Goal: Transaction & Acquisition: Book appointment/travel/reservation

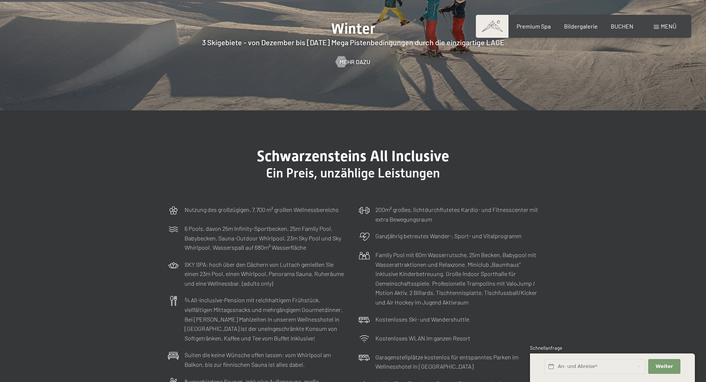
scroll to position [2298, 0]
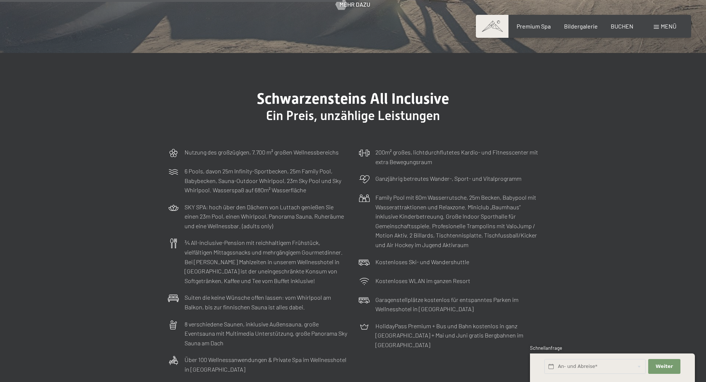
click at [661, 27] on span "Menü" at bounding box center [669, 26] width 16 height 7
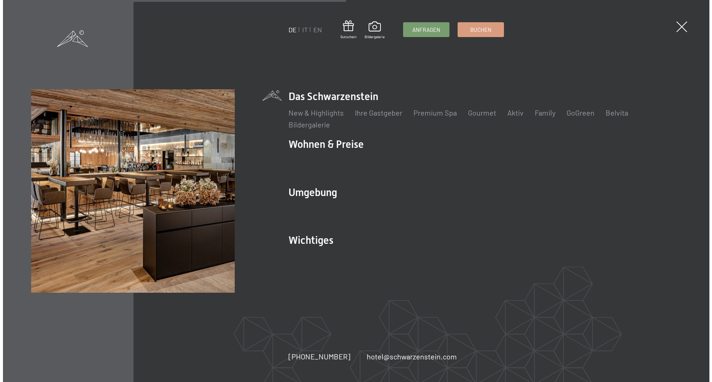
scroll to position [2307, 0]
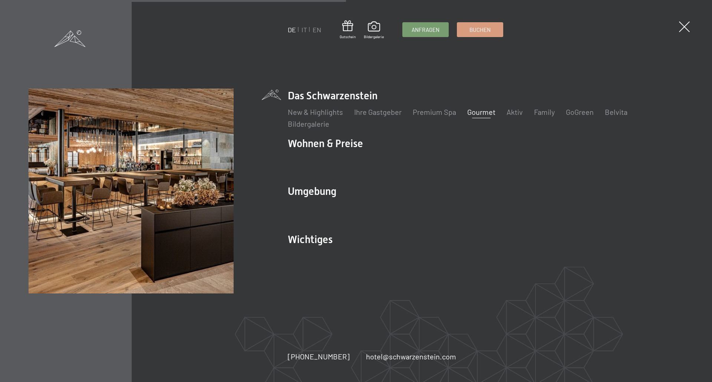
click at [477, 111] on link "Gourmet" at bounding box center [481, 111] width 28 height 9
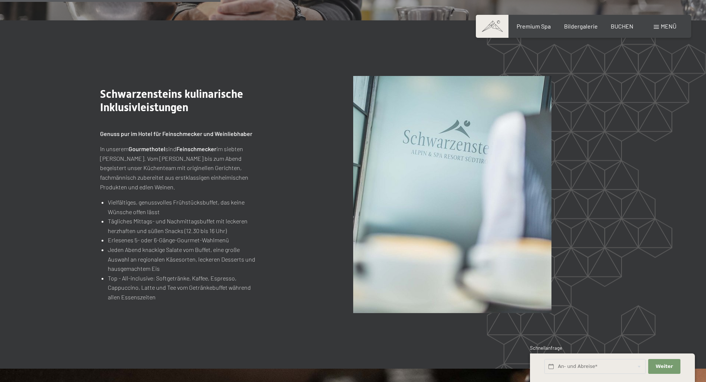
scroll to position [910, 0]
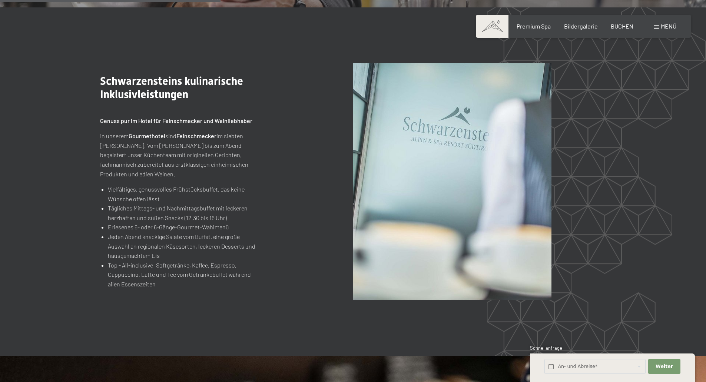
click at [665, 25] on span "Menü" at bounding box center [669, 26] width 16 height 7
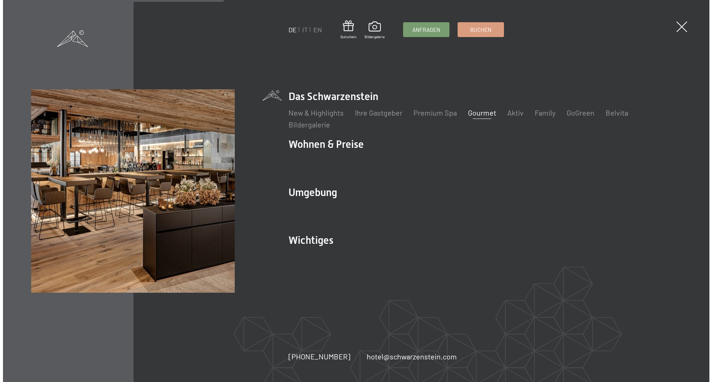
scroll to position [912, 0]
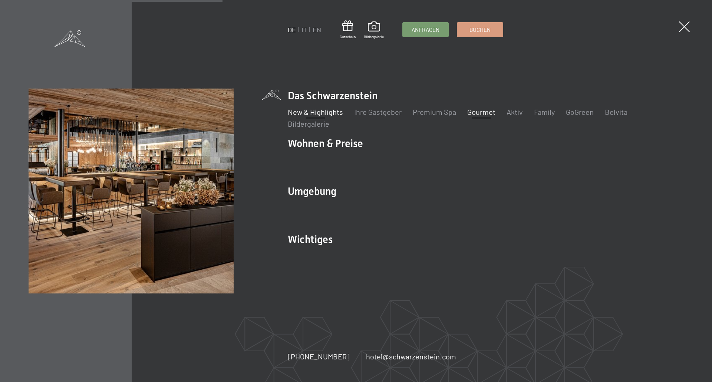
click at [311, 109] on link "New & Highlights" at bounding box center [315, 111] width 55 height 9
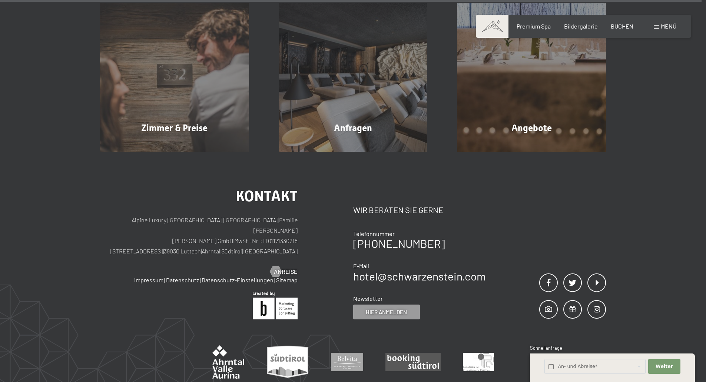
scroll to position [3307, 0]
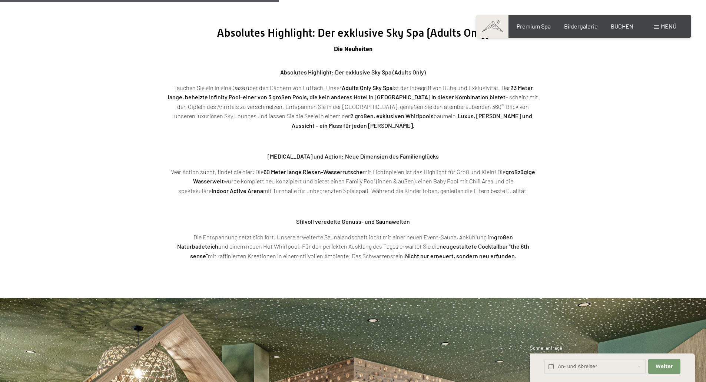
click at [654, 26] on div "Menü" at bounding box center [665, 26] width 23 height 8
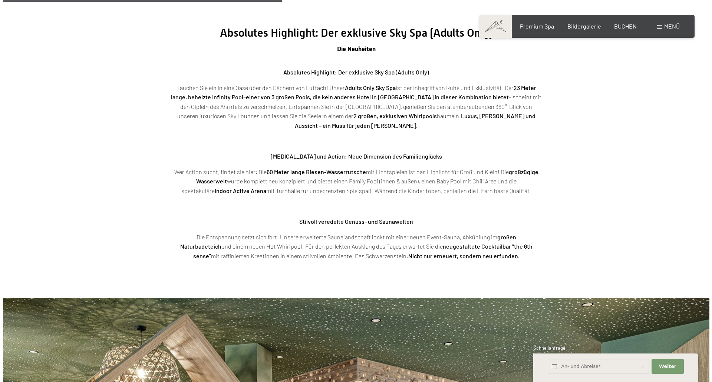
scroll to position [1312, 0]
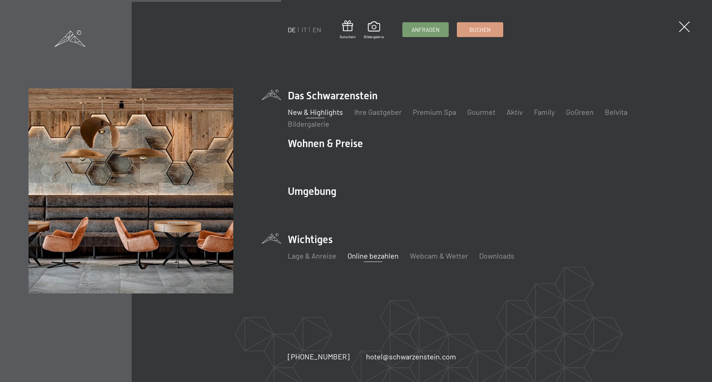
click at [362, 255] on link "Online bezahlen" at bounding box center [372, 255] width 51 height 9
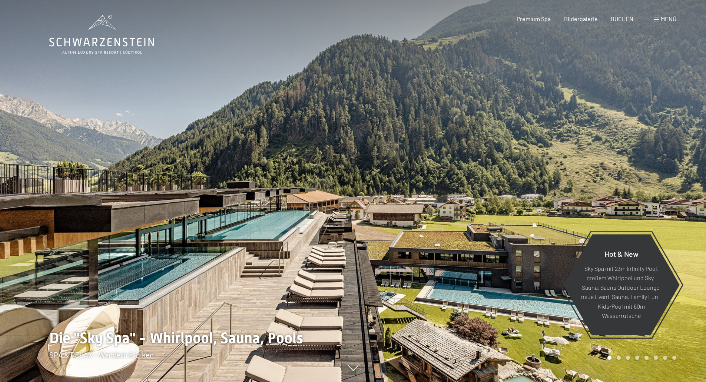
click at [667, 18] on span "Menü" at bounding box center [669, 18] width 16 height 7
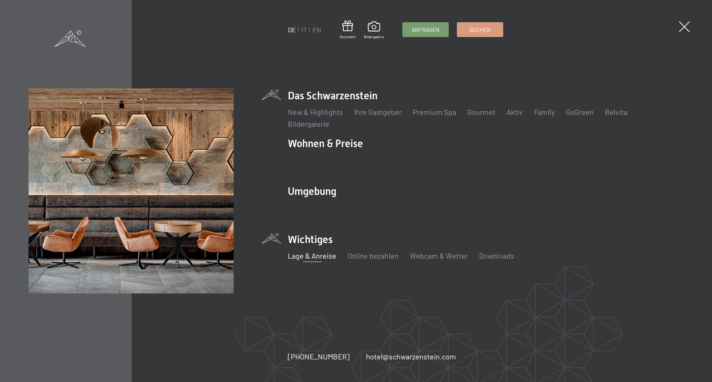
click at [308, 258] on link "Lage & Anreise" at bounding box center [312, 255] width 49 height 9
click at [311, 256] on link "Lage & Anreise" at bounding box center [312, 255] width 49 height 9
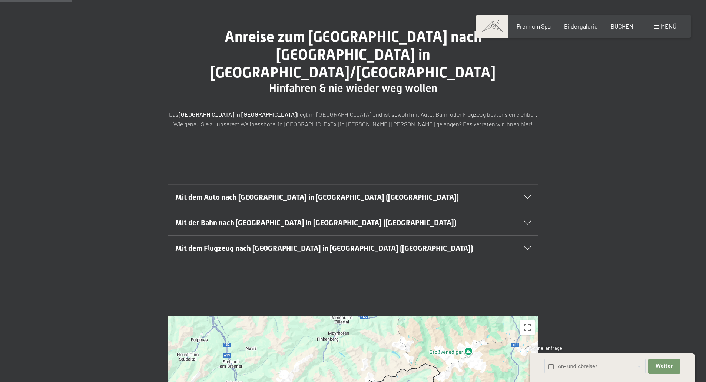
scroll to position [74, 0]
click at [526, 184] on div "Mit dem Auto nach [GEOGRAPHIC_DATA] in [GEOGRAPHIC_DATA] ([GEOGRAPHIC_DATA])" at bounding box center [353, 196] width 356 height 25
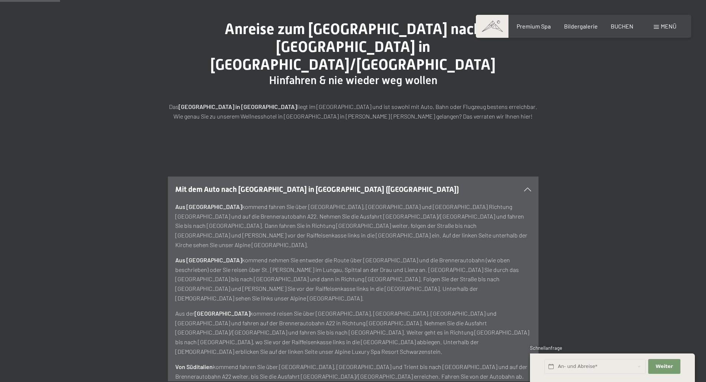
scroll to position [0, 0]
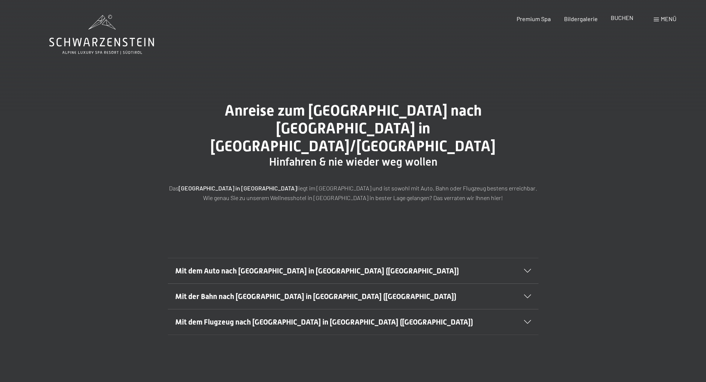
click at [626, 18] on span "BUCHEN" at bounding box center [622, 17] width 23 height 7
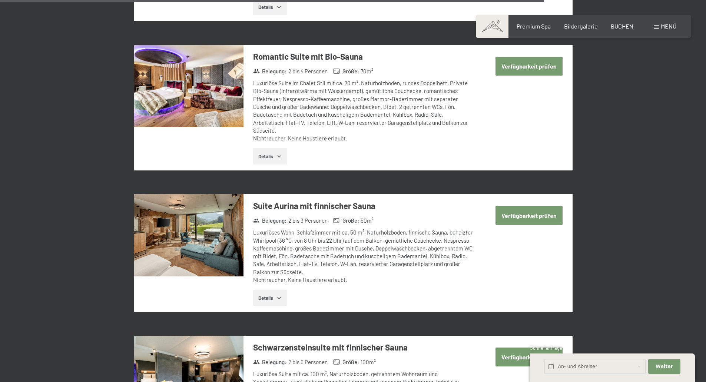
scroll to position [1927, 0]
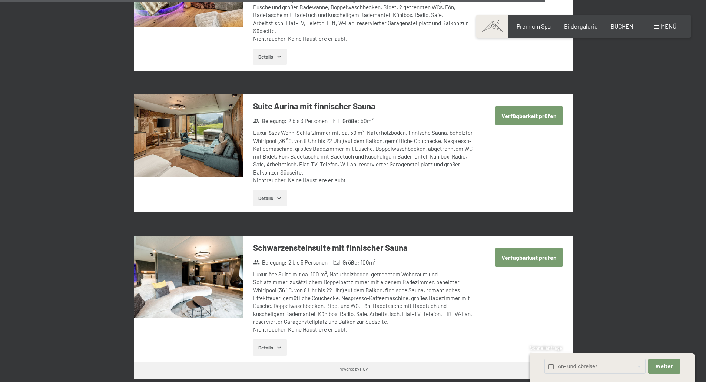
click at [271, 190] on button "Details" at bounding box center [270, 198] width 34 height 16
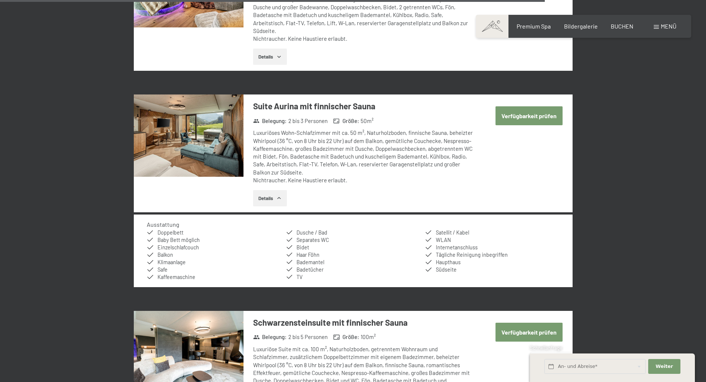
click at [271, 190] on button "Details" at bounding box center [270, 198] width 34 height 16
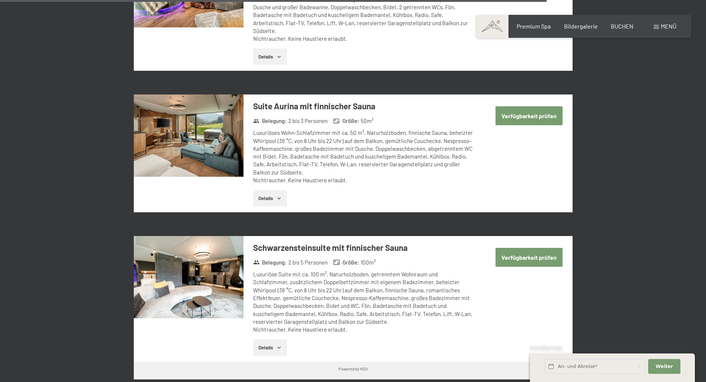
scroll to position [2112, 0]
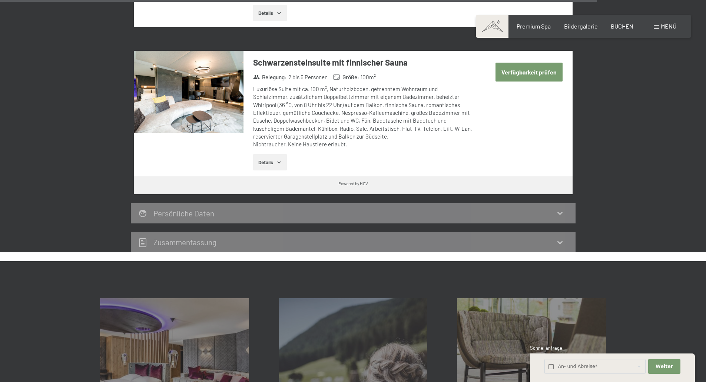
click at [560, 208] on div "Persönliche Daten" at bounding box center [353, 213] width 430 height 11
click at [561, 209] on icon at bounding box center [560, 213] width 9 height 9
click at [518, 118] on div "Schwarzensteinsuite mit finnischer Sauna Belegung : 2 bis 5 Personen Größe : 10…" at bounding box center [353, 114] width 439 height 126
click at [666, 368] on span "Weiter" at bounding box center [664, 366] width 17 height 7
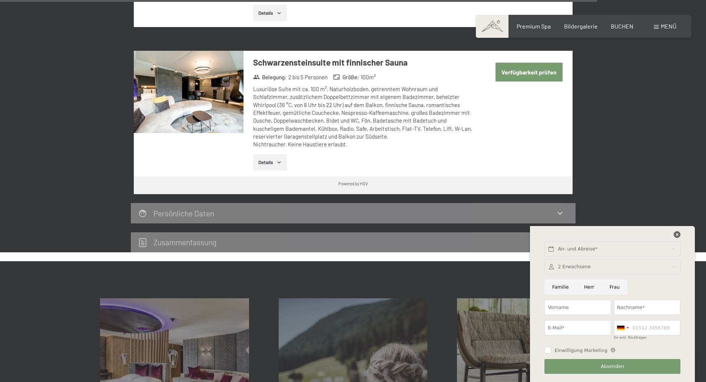
click at [678, 232] on icon at bounding box center [677, 234] width 7 height 7
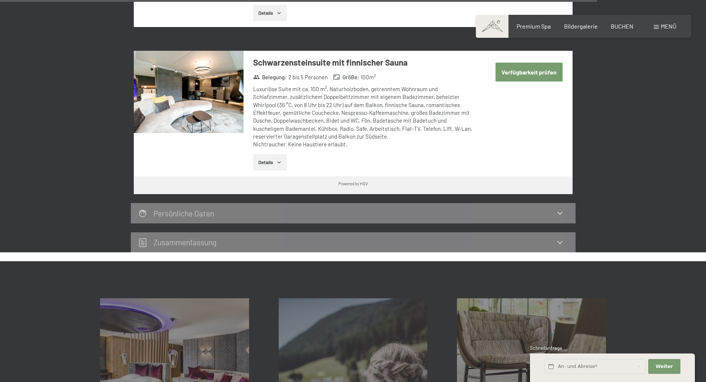
click at [178, 238] on h2 "Zusammen­fassung" at bounding box center [184, 242] width 63 height 9
click at [187, 209] on h2 "Persönliche Daten" at bounding box center [183, 213] width 61 height 9
click at [561, 238] on icon at bounding box center [560, 242] width 9 height 9
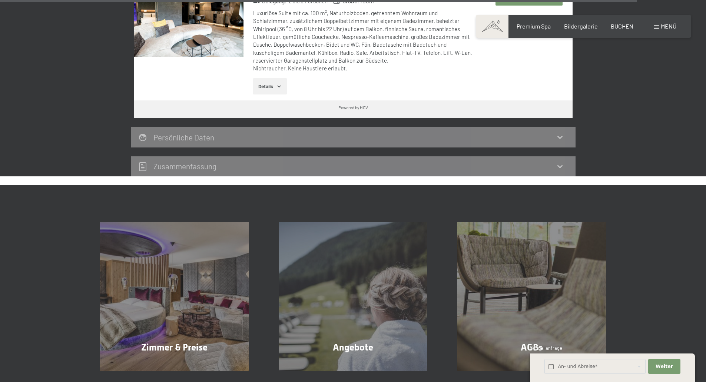
scroll to position [2261, 0]
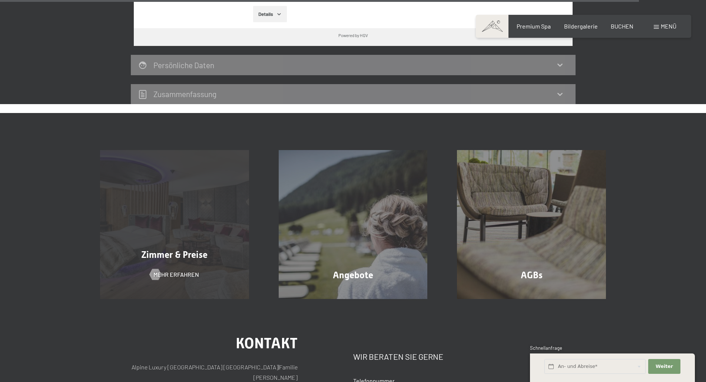
click at [187, 209] on div "Zimmer & Preise Mehr erfahren" at bounding box center [174, 224] width 179 height 149
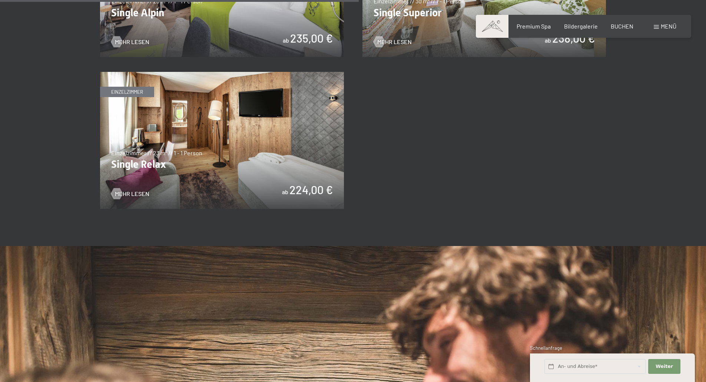
scroll to position [1408, 0]
